Goal: Complete application form

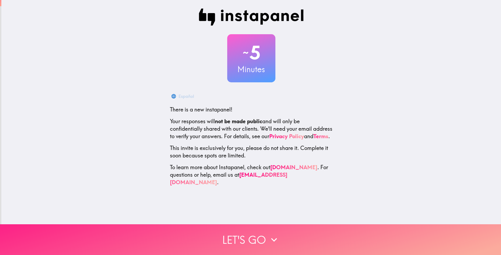
click at [271, 238] on icon "button" at bounding box center [274, 240] width 6 height 4
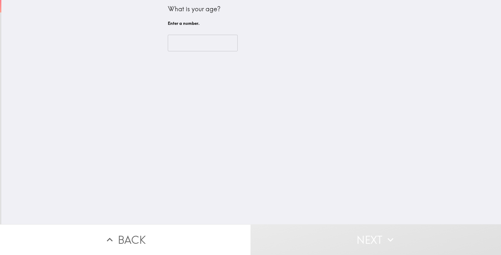
click at [210, 45] on input "number" at bounding box center [203, 43] width 70 height 17
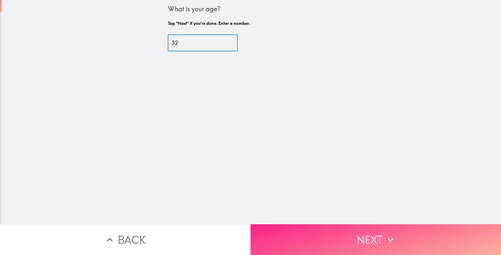
type input "32"
click at [310, 235] on button "Next" at bounding box center [376, 240] width 251 height 31
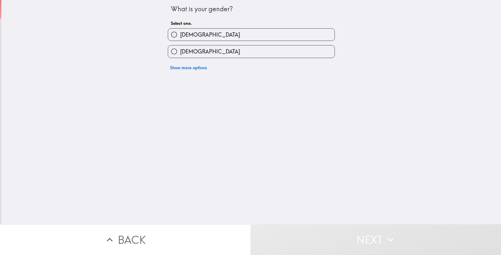
click at [214, 58] on div "Show more options" at bounding box center [249, 65] width 171 height 15
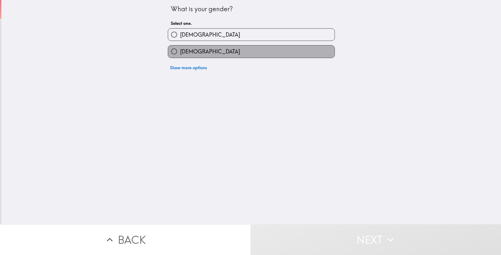
click at [213, 52] on label "[DEMOGRAPHIC_DATA]" at bounding box center [251, 52] width 167 height 12
click at [180, 52] on input "[DEMOGRAPHIC_DATA]" at bounding box center [174, 52] width 12 height 12
radio input "true"
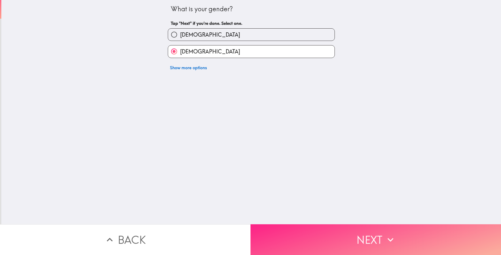
click at [313, 236] on button "Next" at bounding box center [376, 240] width 251 height 31
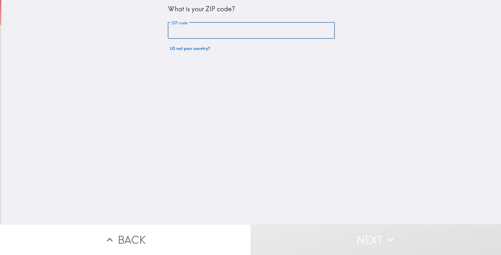
click at [207, 35] on input "ZIP code" at bounding box center [251, 30] width 167 height 17
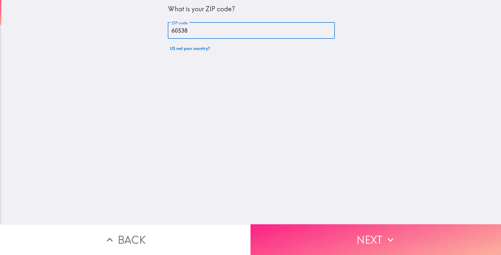
type input "60538"
click at [310, 232] on button "Next" at bounding box center [376, 240] width 251 height 31
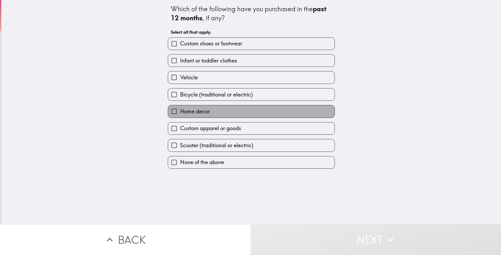
click at [230, 111] on label "Home decor" at bounding box center [251, 112] width 167 height 12
click at [180, 111] on input "Home decor" at bounding box center [174, 112] width 12 height 12
checkbox input "true"
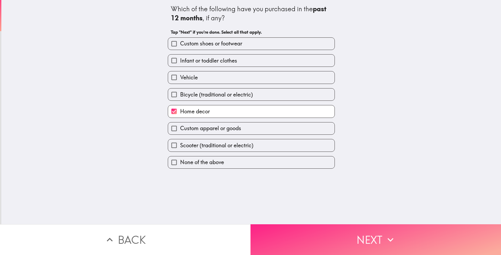
click at [285, 233] on button "Next" at bounding box center [376, 240] width 251 height 31
